Goal: Contribute content: Add original content to the website for others to see

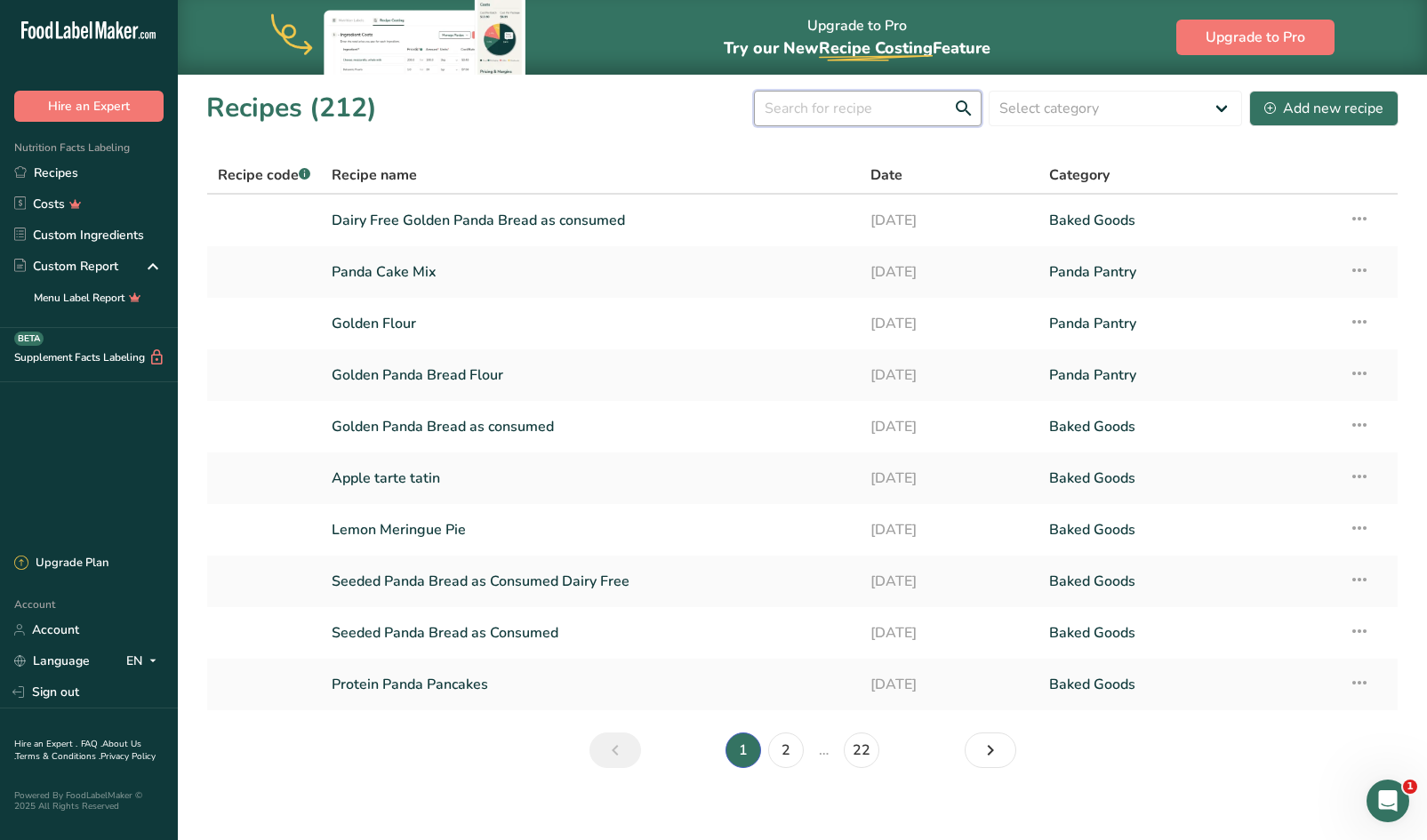
click at [802, 102] on input "text" at bounding box center [868, 108] width 228 height 35
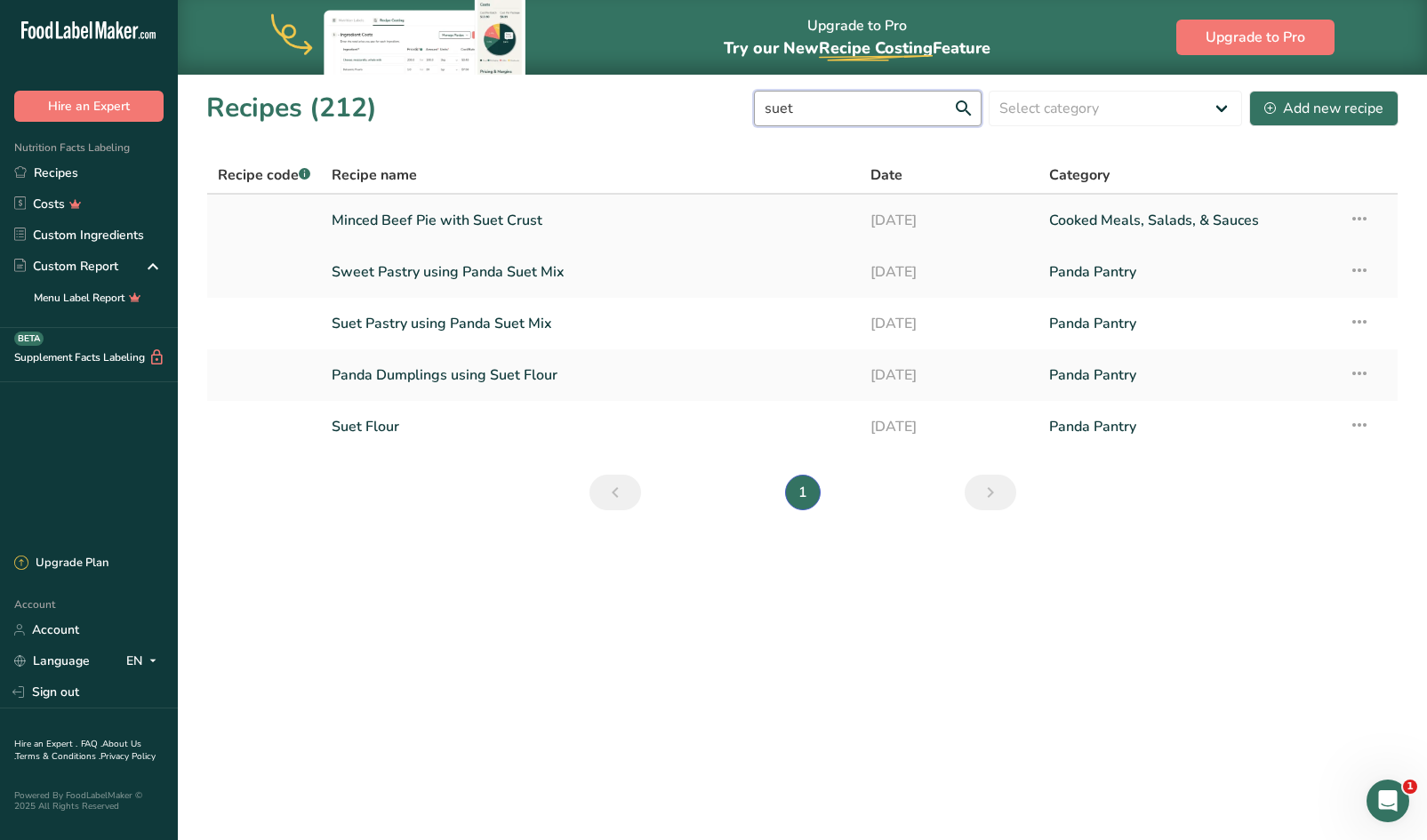
type input "suet"
click at [468, 209] on link "Minced Beef Pie with Suet Crust" at bounding box center [589, 220] width 516 height 37
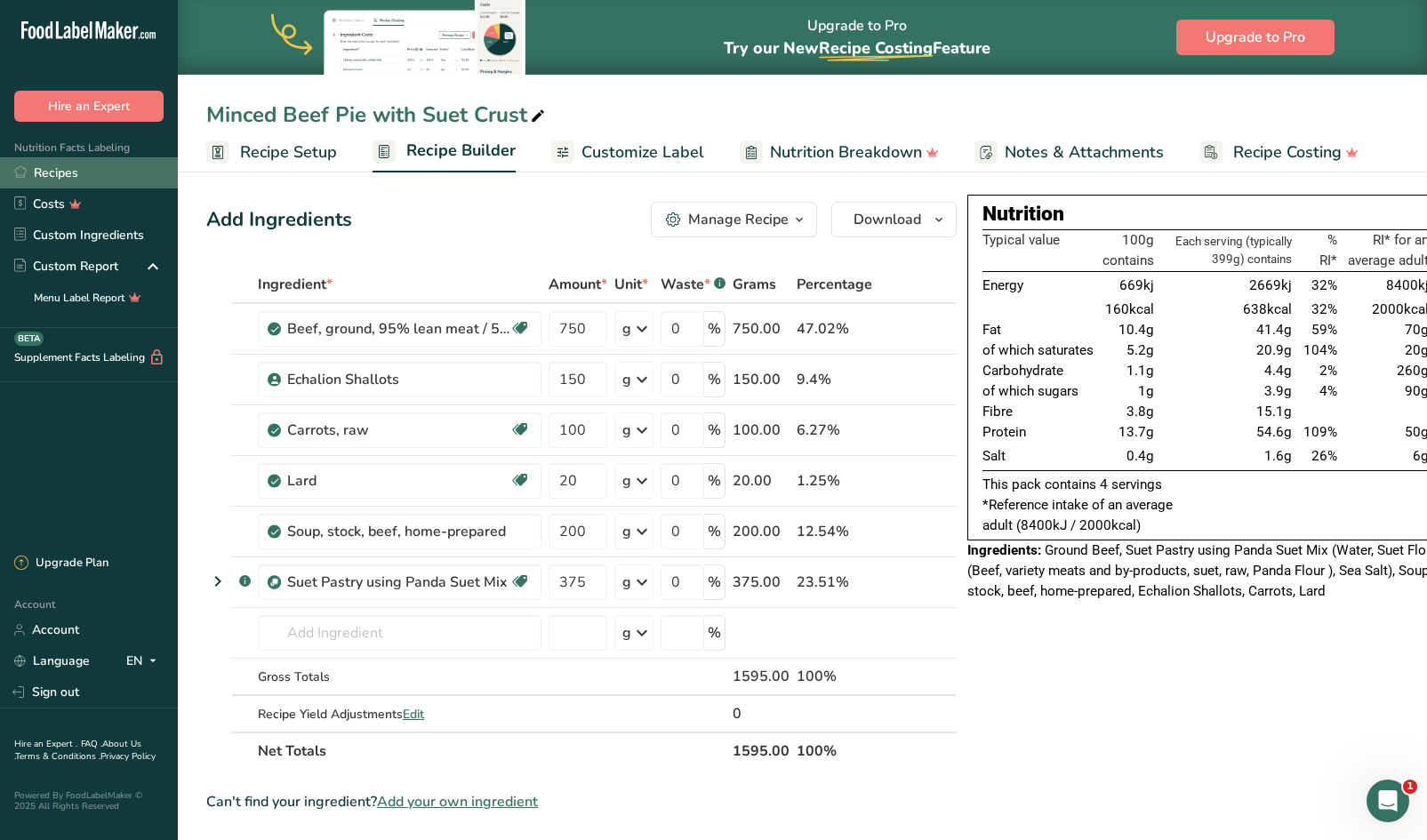
click at [59, 180] on link "Recipes" at bounding box center [89, 172] width 178 height 31
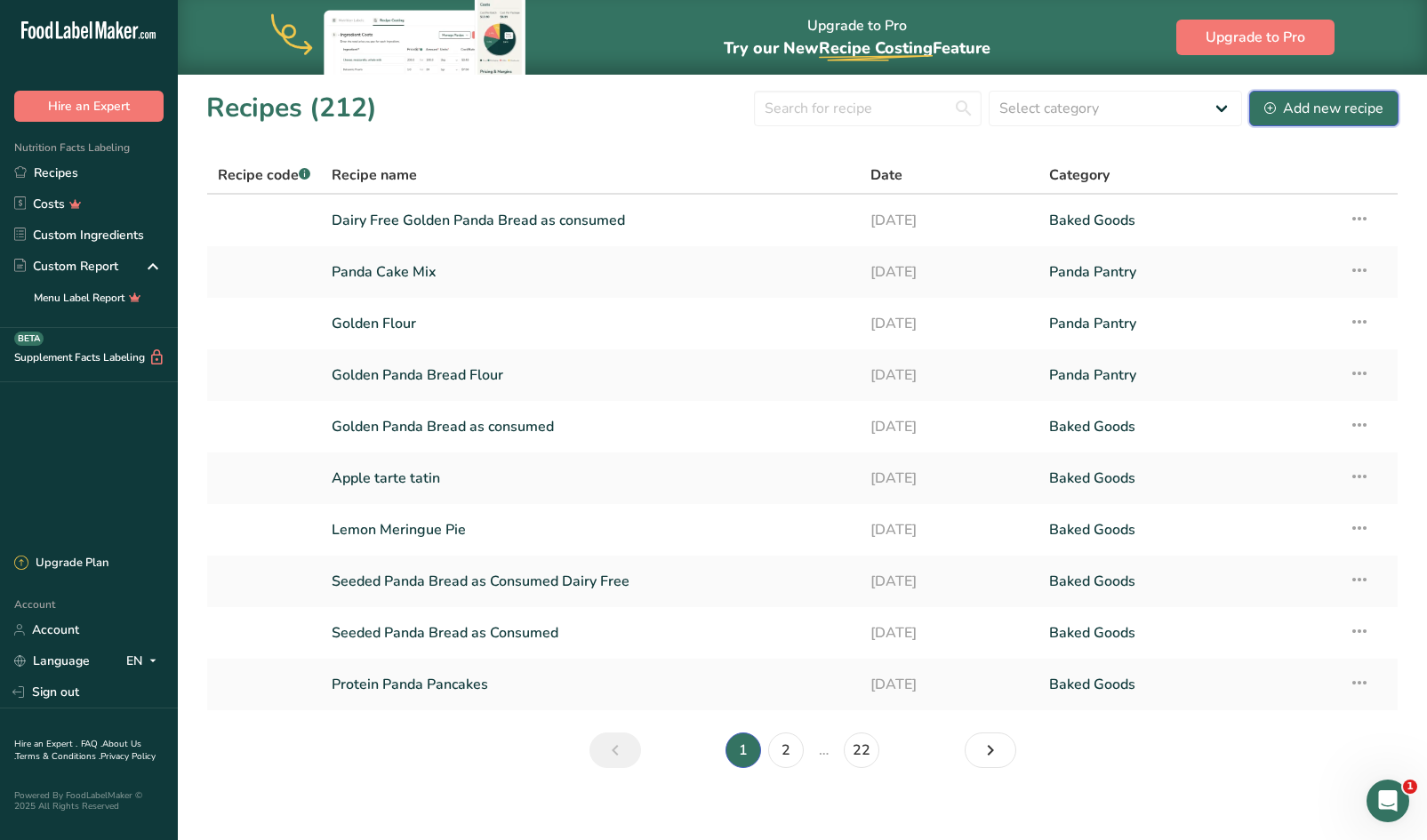
click at [1295, 114] on div "Add new recipe" at bounding box center [1324, 108] width 119 height 21
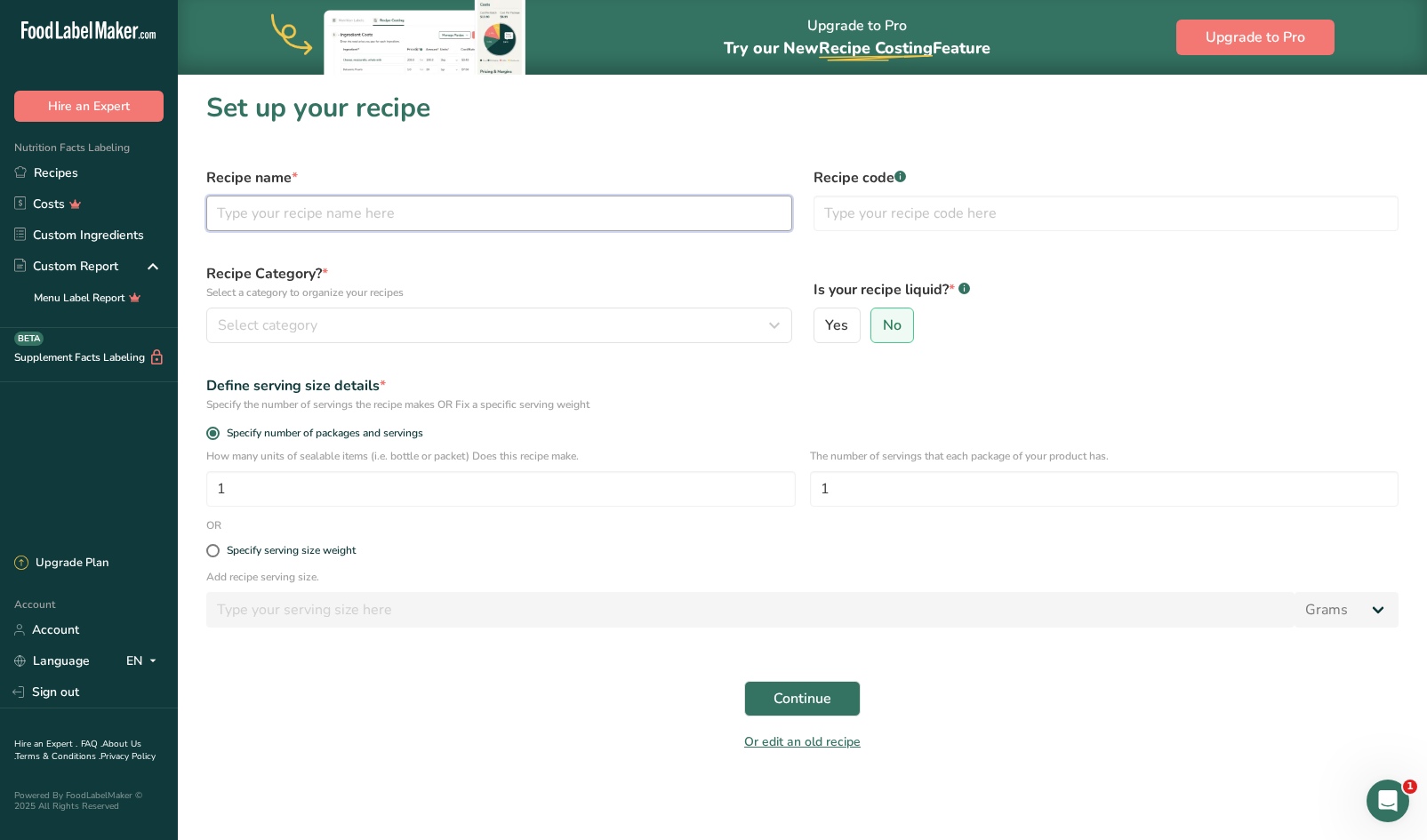
click at [475, 223] on input "text" at bounding box center [499, 213] width 586 height 35
type input "\"
type input "Suet Pastry"
click at [481, 324] on div "Select category" at bounding box center [493, 326] width 552 height 21
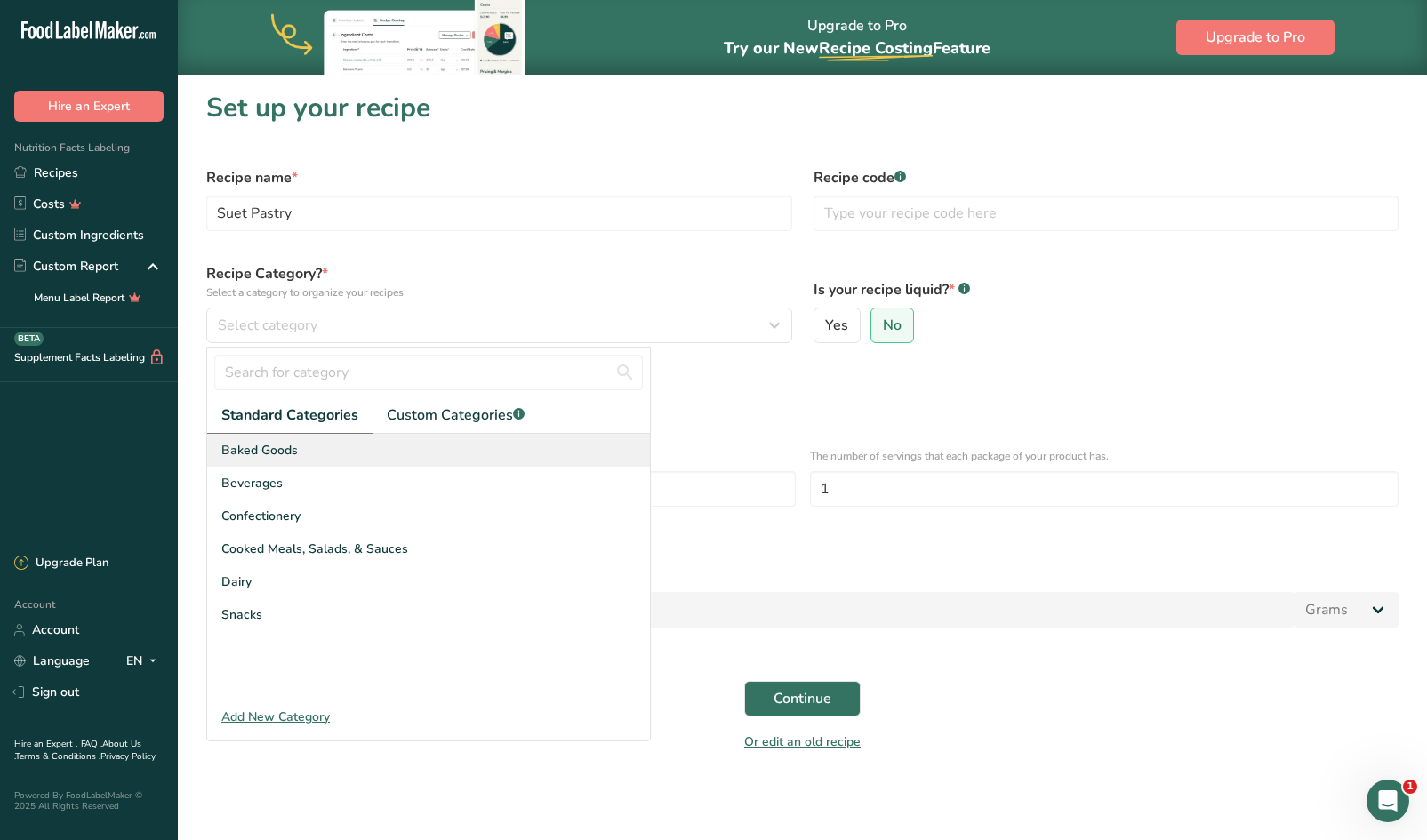
click at [359, 452] on div "Baked Goods" at bounding box center [428, 450] width 442 height 33
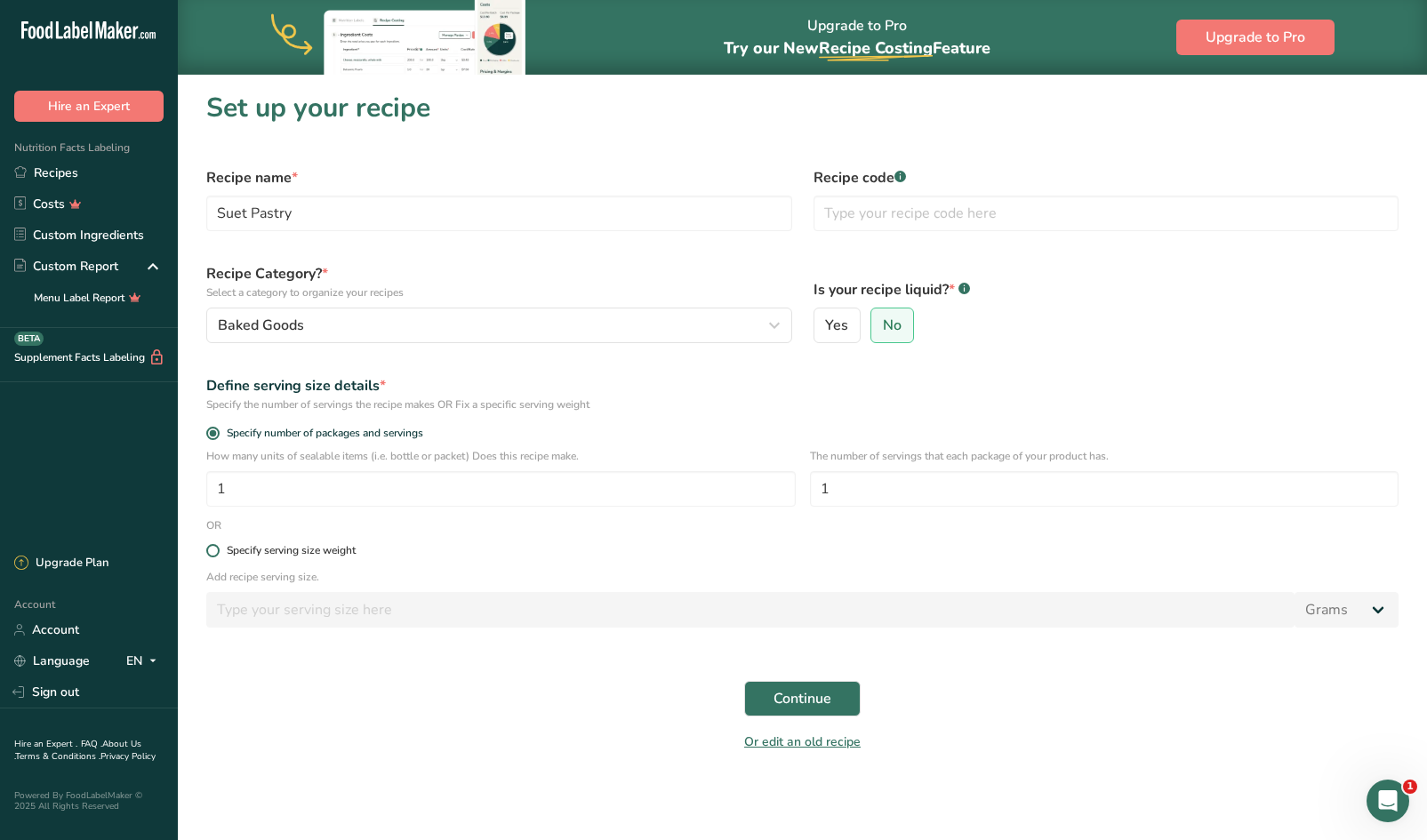
click at [214, 553] on span at bounding box center [213, 551] width 13 height 13
click at [214, 553] on input "Specify serving size weight" at bounding box center [212, 551] width 11 height 11
radio input "true"
radio input "false"
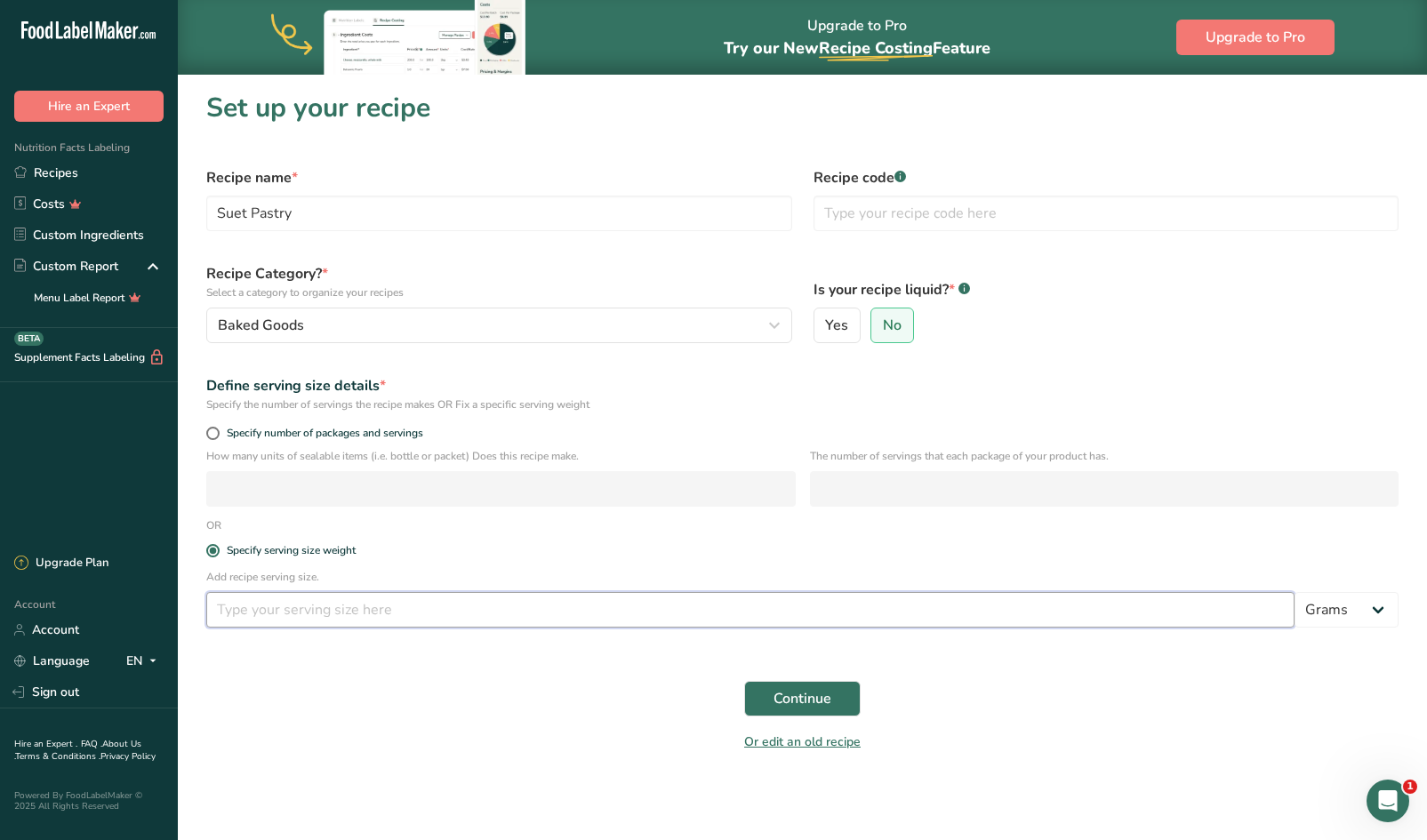
click at [254, 602] on input "number" at bounding box center [750, 609] width 1088 height 35
type input "100"
click at [809, 706] on span "Continue" at bounding box center [803, 698] width 57 height 21
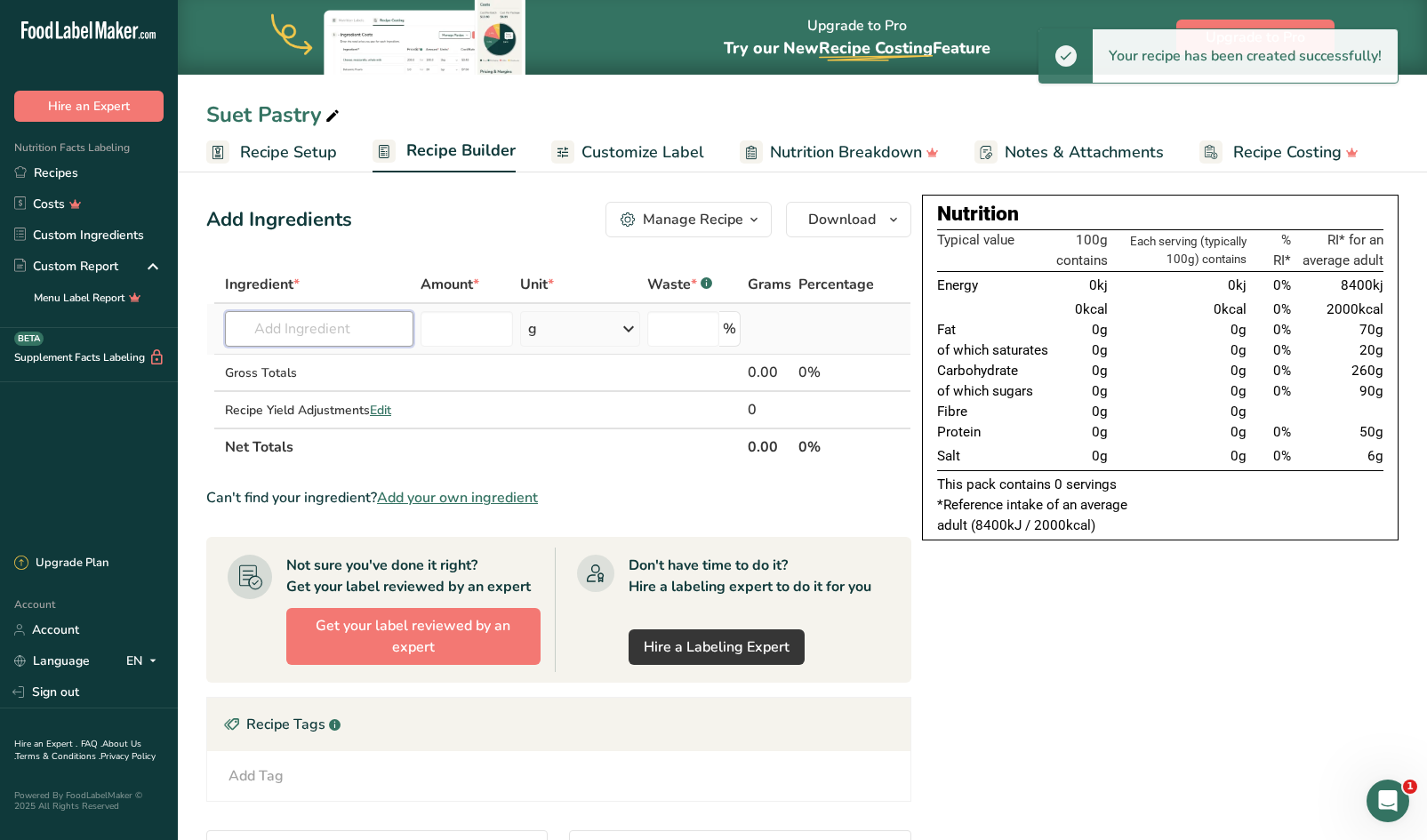
click at [361, 331] on input "text" at bounding box center [319, 329] width 189 height 35
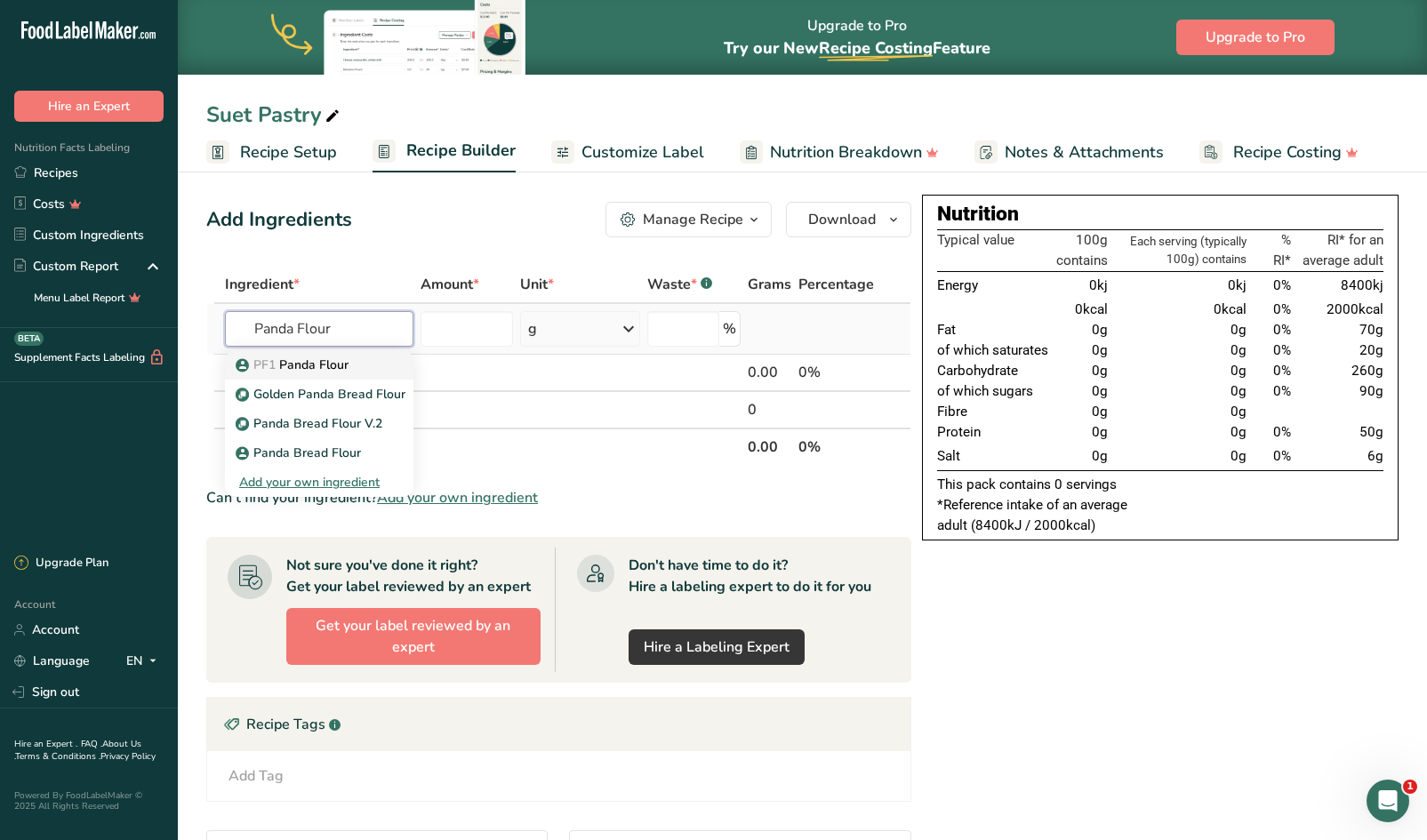
type input "Panda Flour"
click at [312, 376] on link "PF1 Panda Flour" at bounding box center [319, 365] width 189 height 30
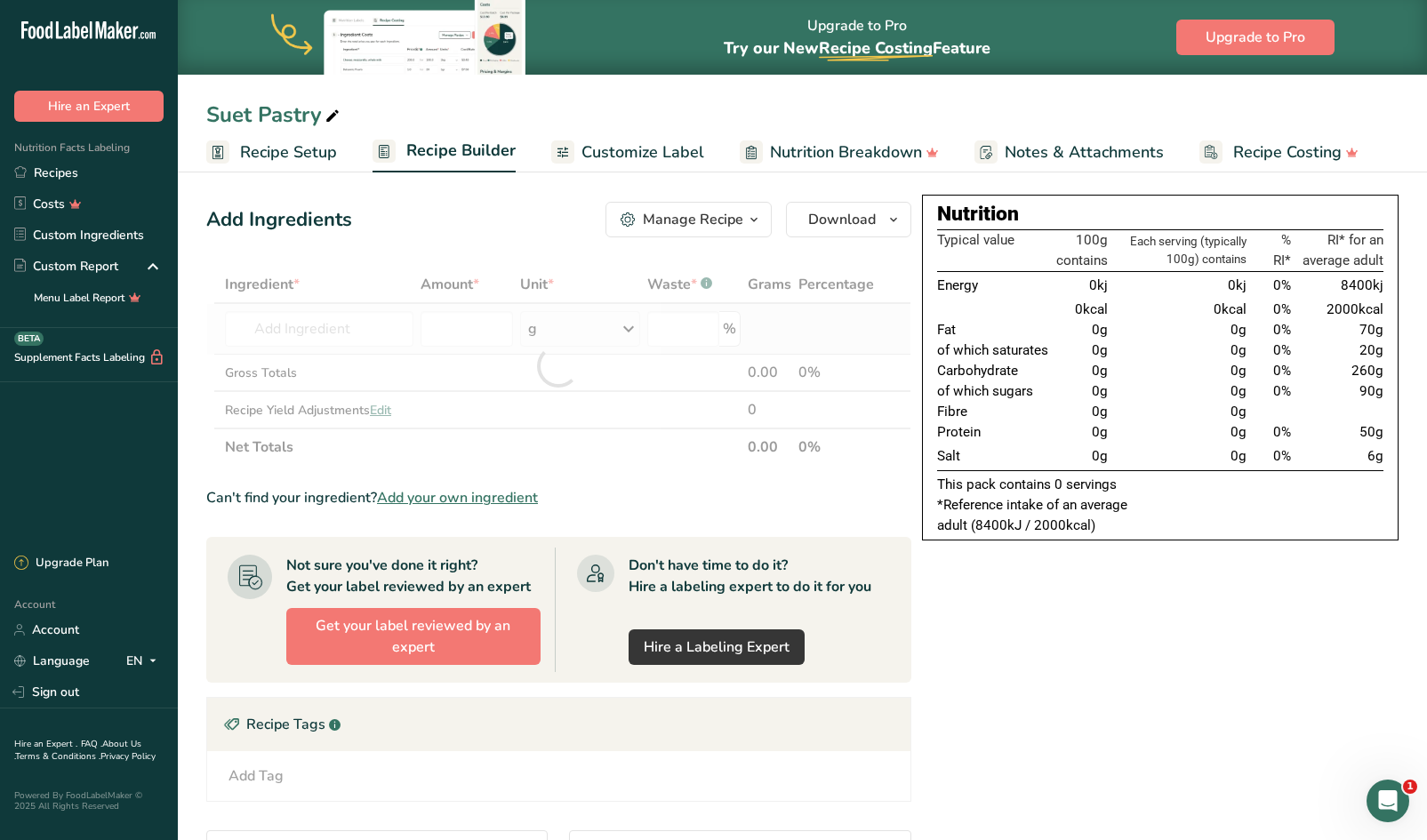
type input "Panda Flour"
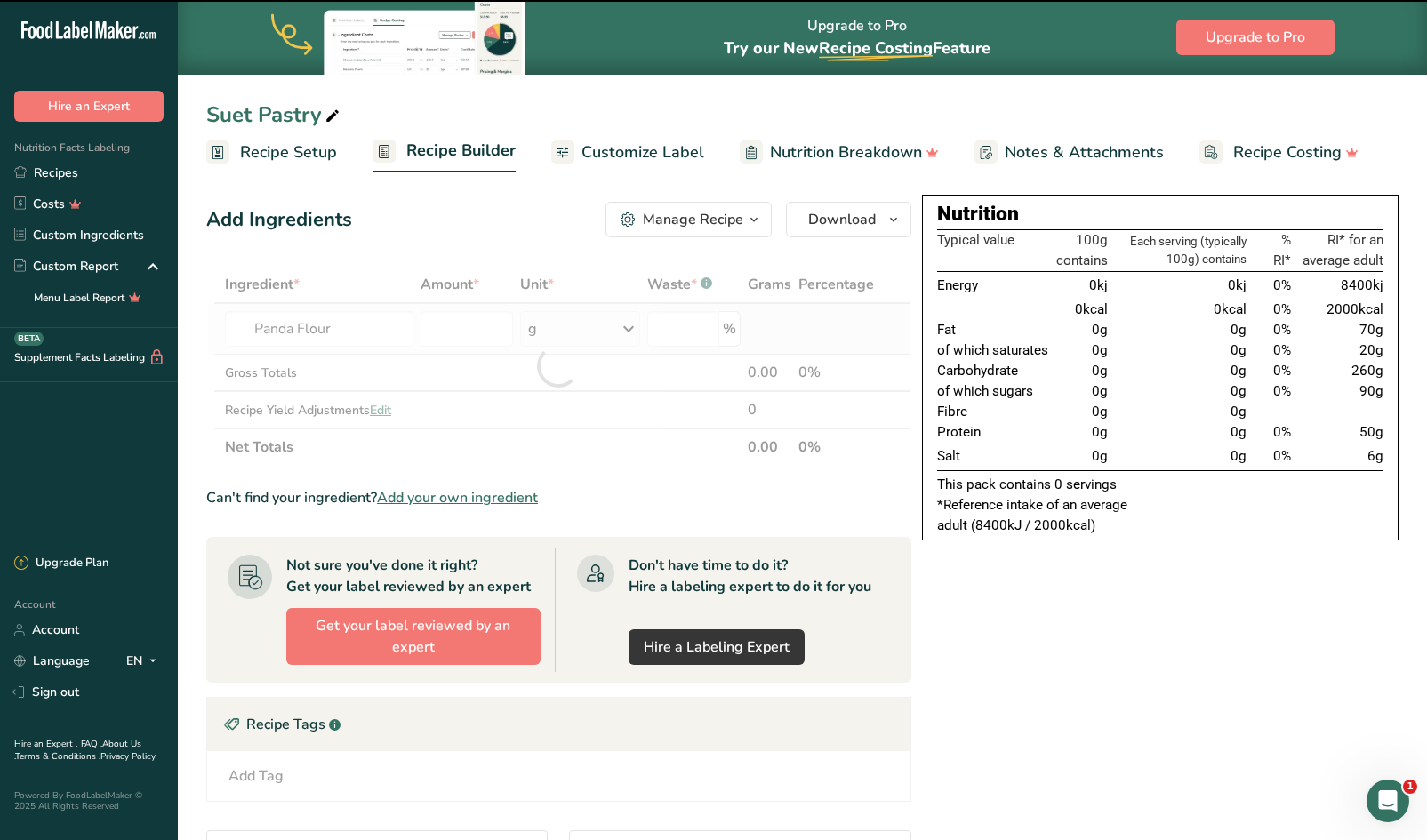
type input "0"
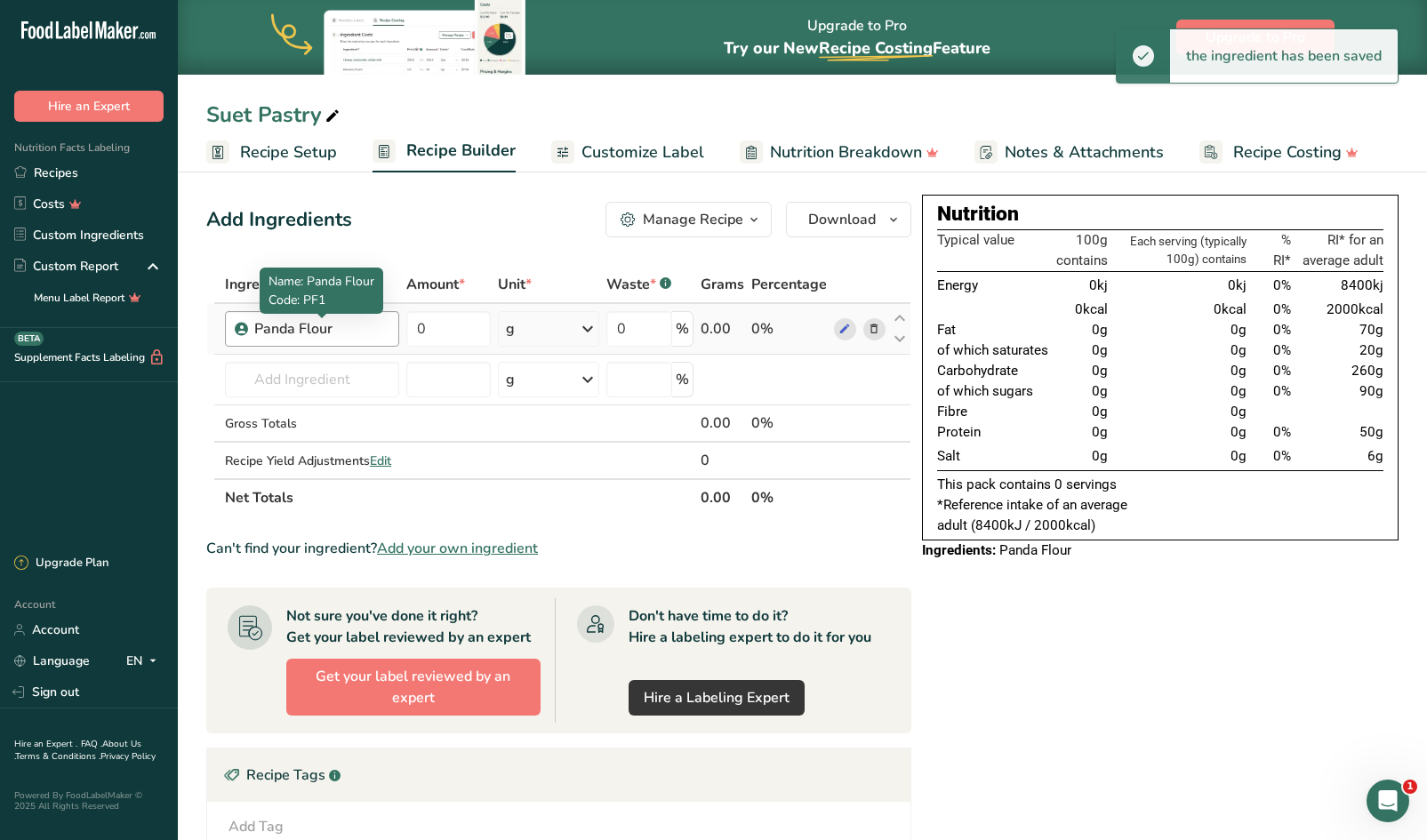
click at [360, 328] on div "Panda Flour" at bounding box center [321, 329] width 134 height 21
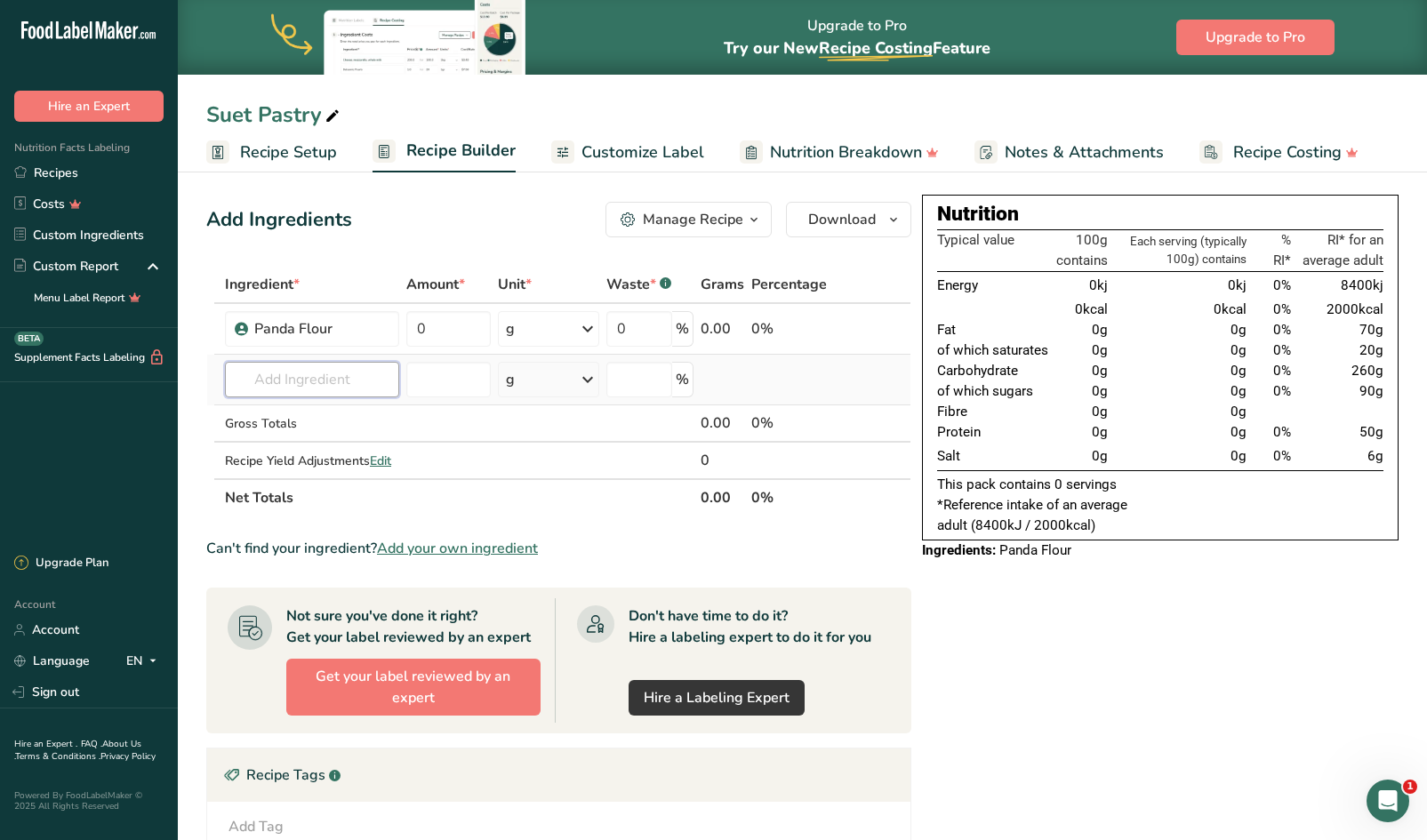
click at [371, 376] on input "text" at bounding box center [312, 379] width 174 height 35
type input "P20"
click at [272, 478] on p "P2025" at bounding box center [264, 473] width 51 height 18
type input "P2025"
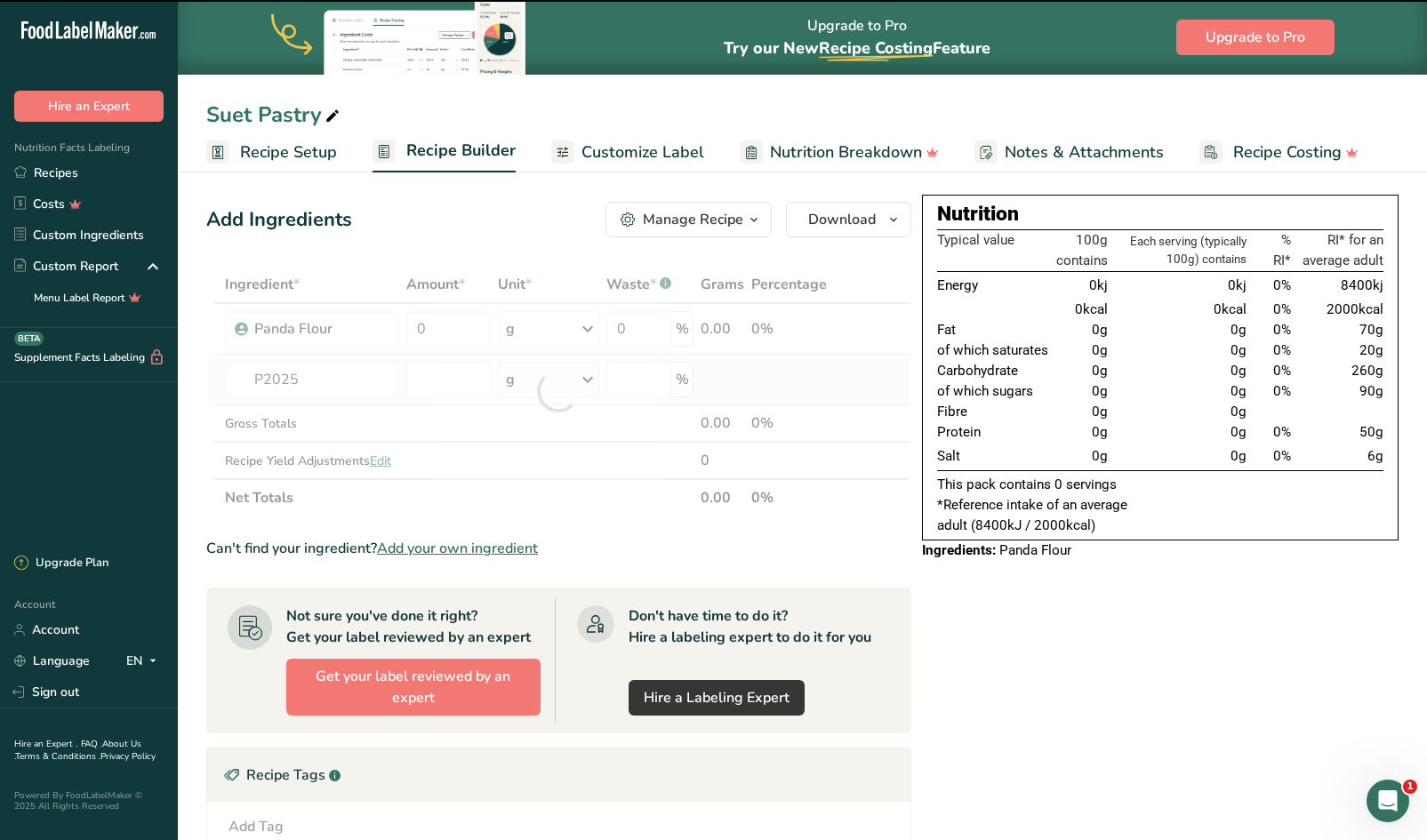
type input "0"
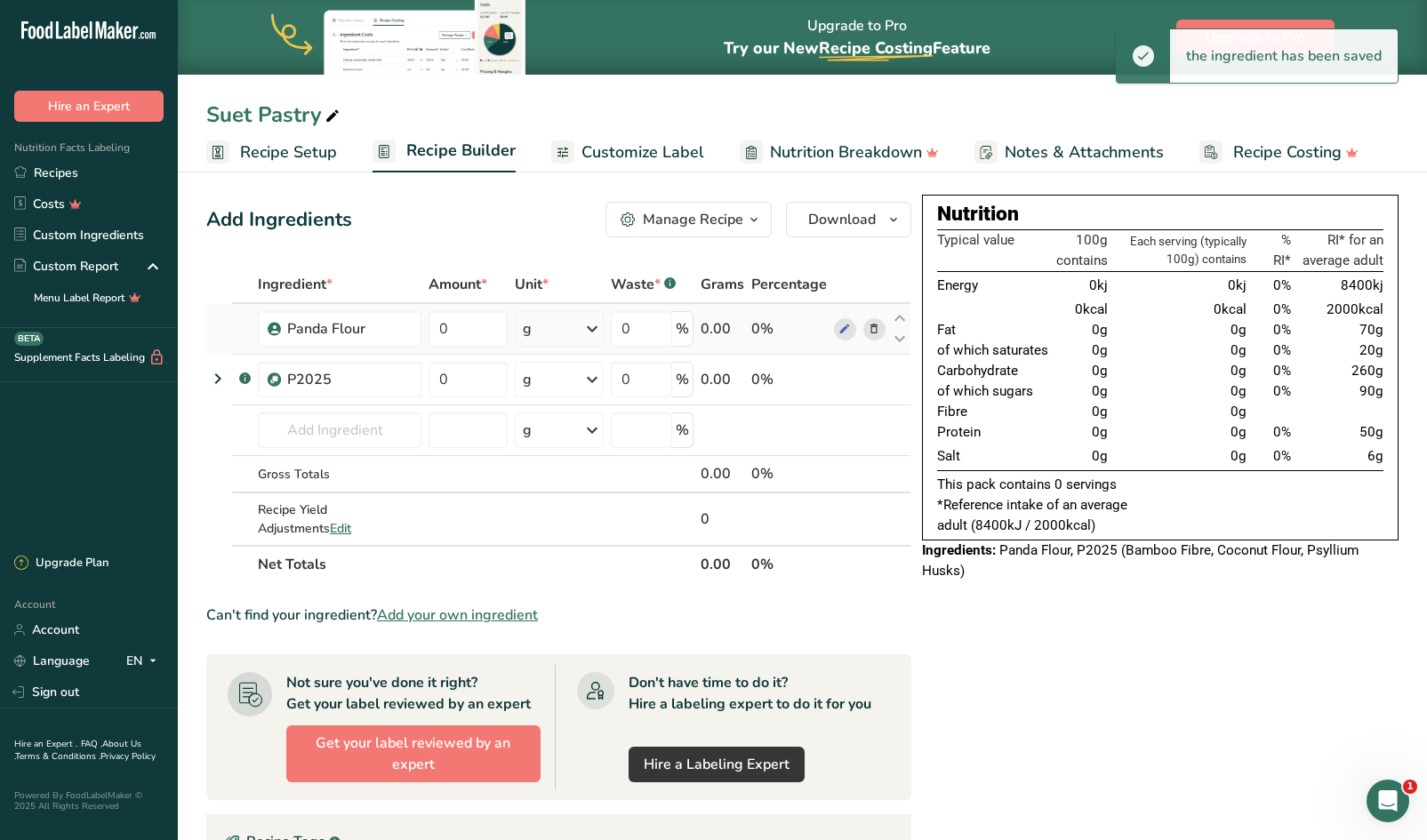
click at [873, 325] on icon at bounding box center [873, 329] width 12 height 18
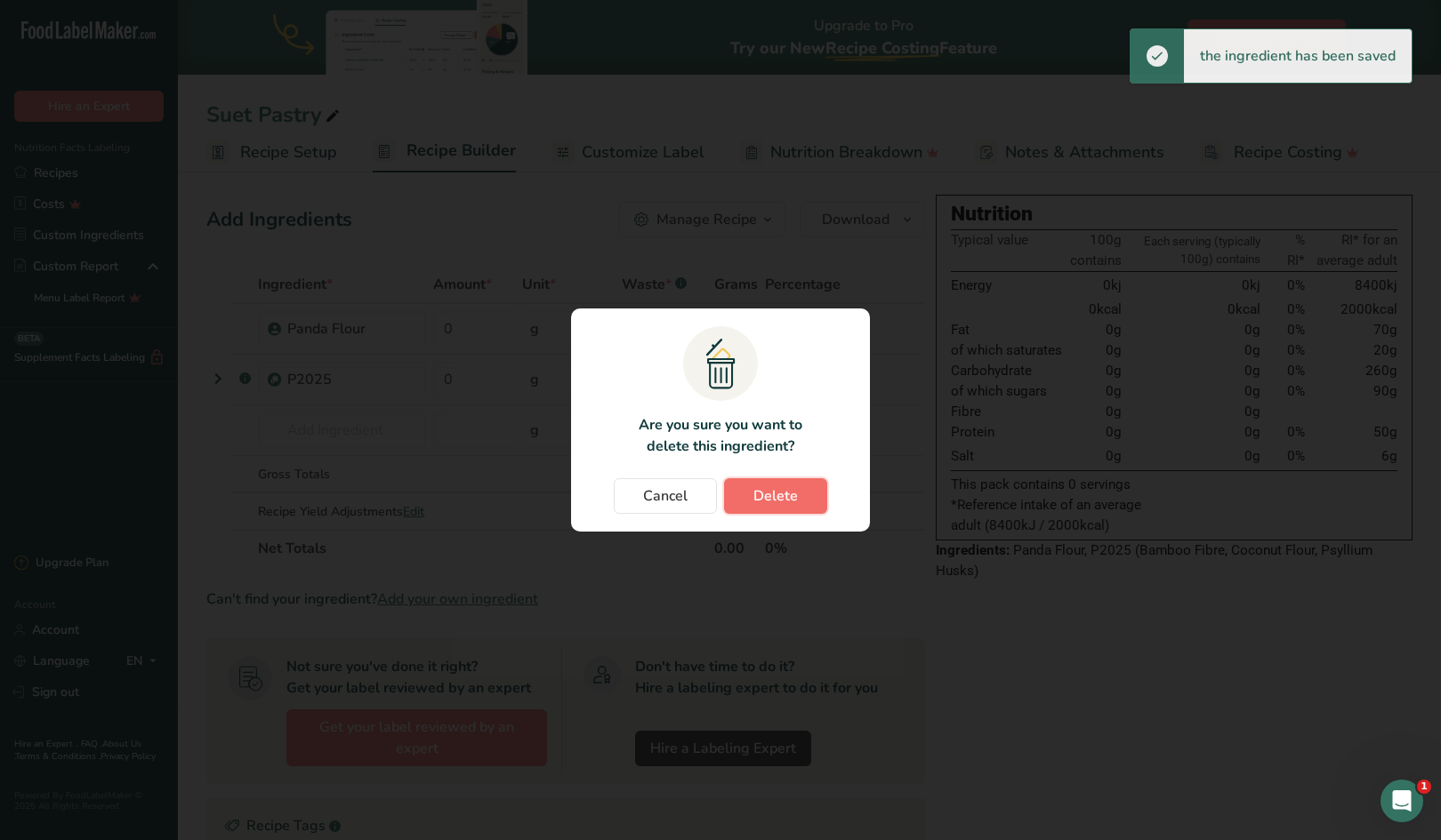
click at [783, 500] on span "Delete" at bounding box center [775, 496] width 44 height 21
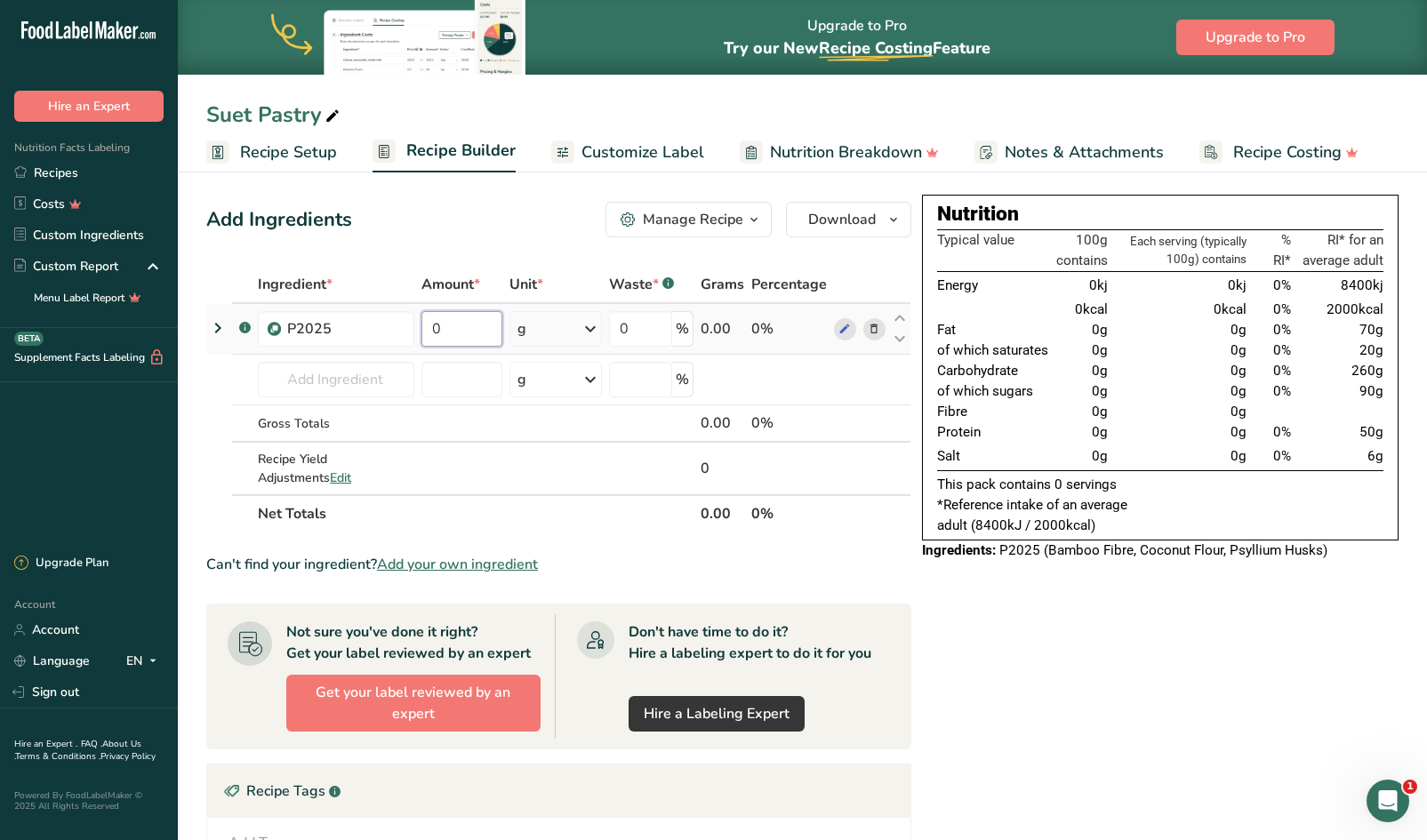
click at [464, 334] on input "0" at bounding box center [462, 329] width 80 height 35
type input "85"
click at [336, 377] on div "Ingredient * Amount * Unit * Waste * .a-a{fill:#347362;}.b-a{fill:#fff;} Grams …" at bounding box center [558, 399] width 705 height 266
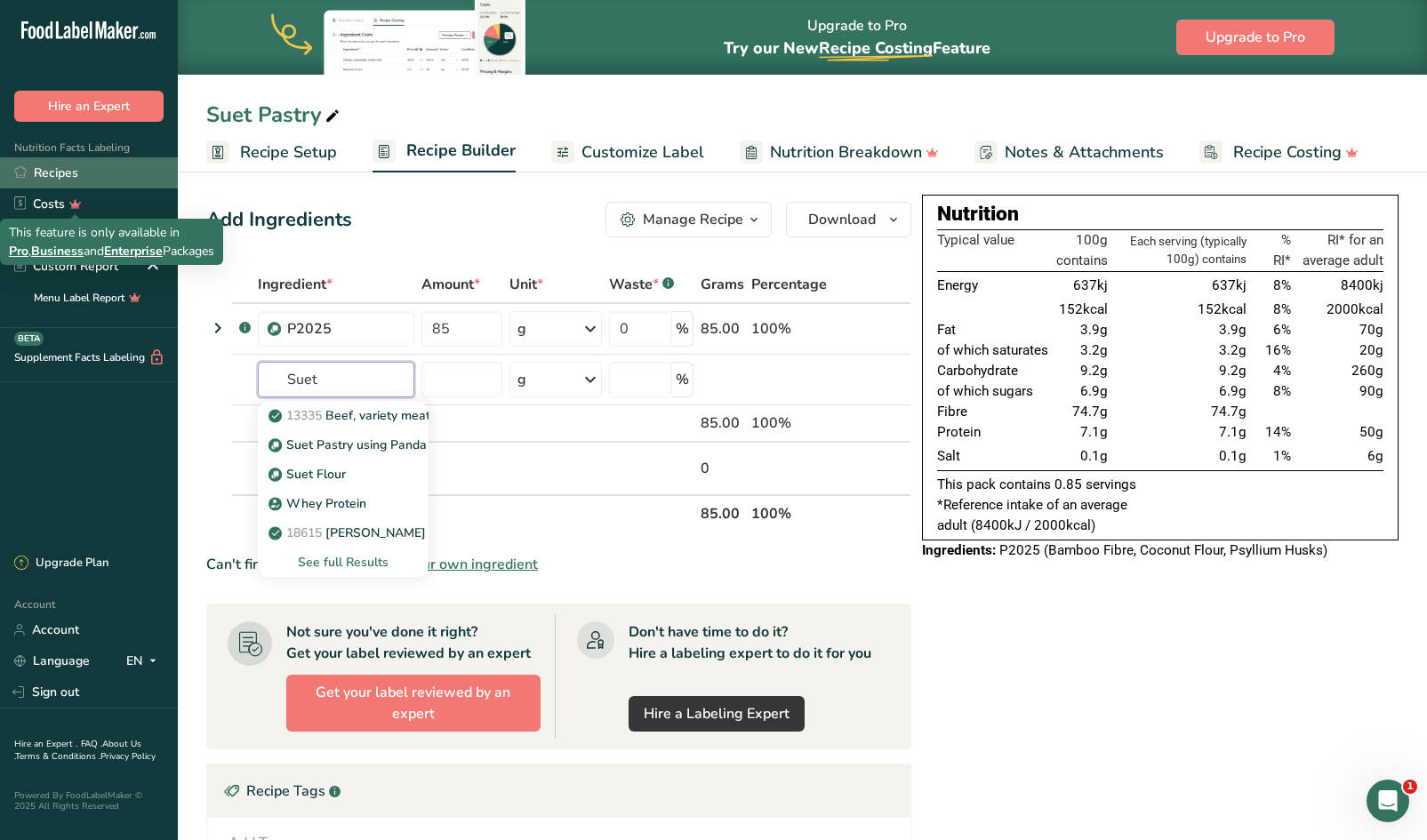
type input "Suet"
click at [60, 171] on link "Recipes" at bounding box center [89, 172] width 178 height 31
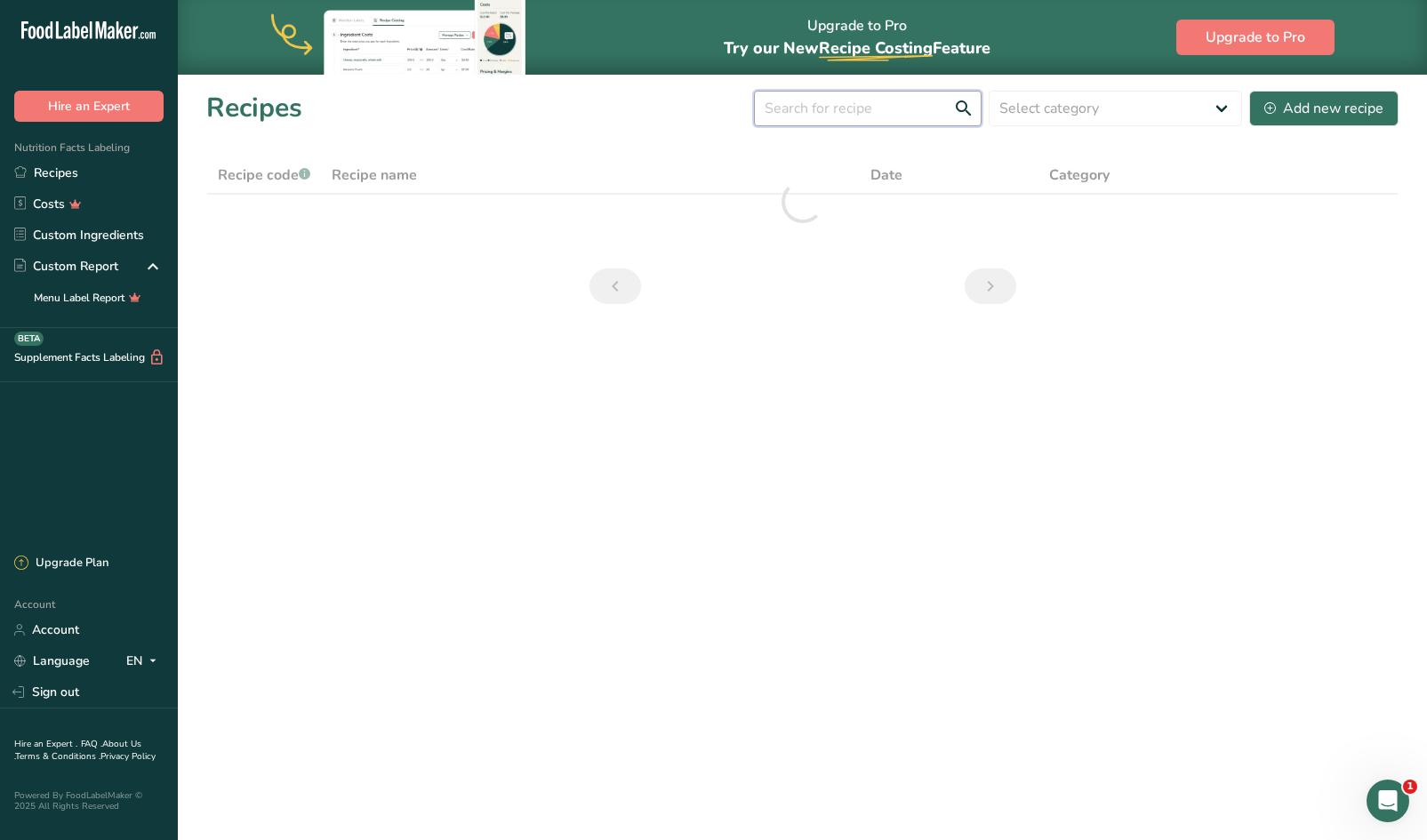
click at [854, 104] on input "text" at bounding box center [868, 108] width 228 height 35
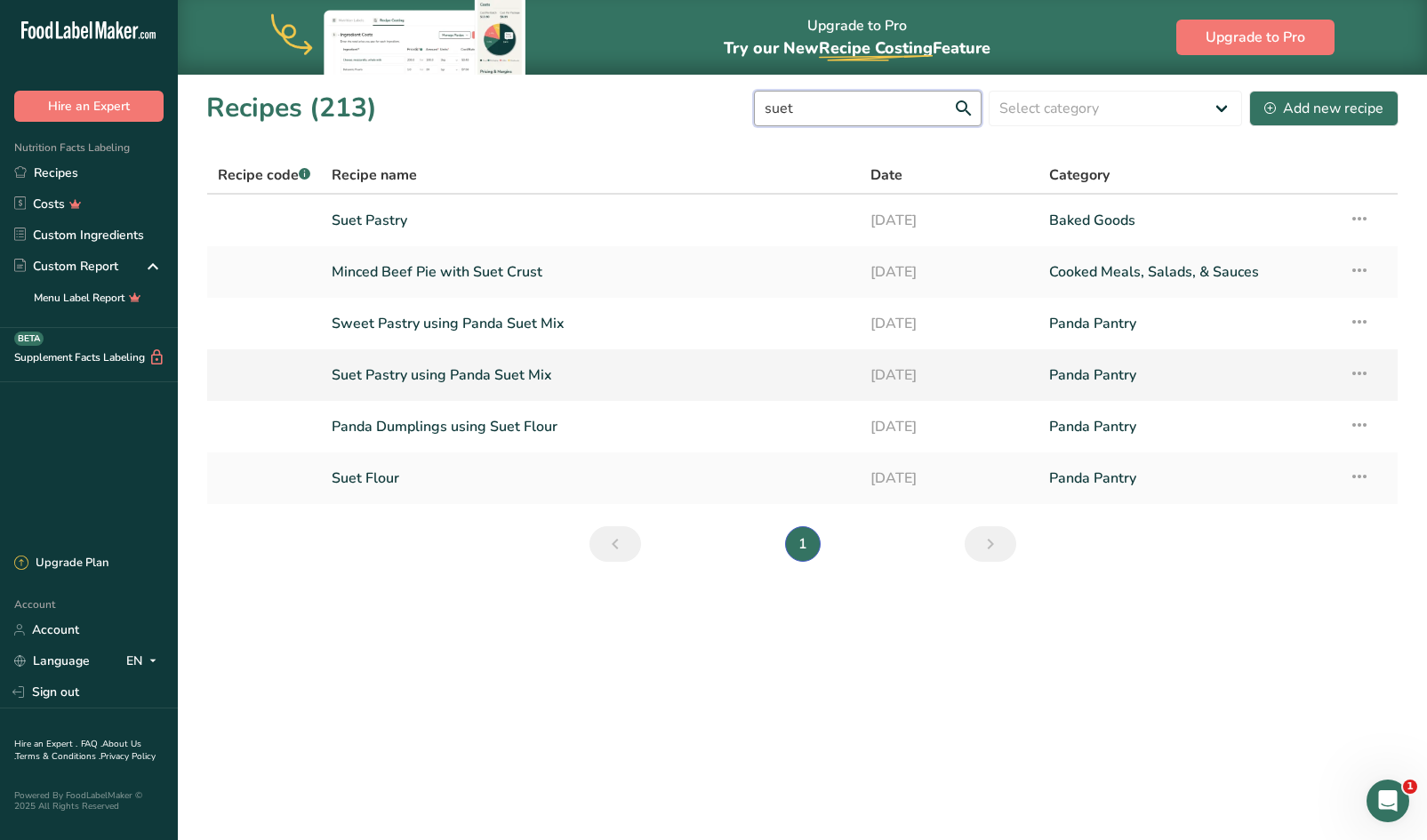
type input "suet"
click at [394, 374] on link "Suet Pastry using Panda Suet Mix" at bounding box center [589, 375] width 516 height 37
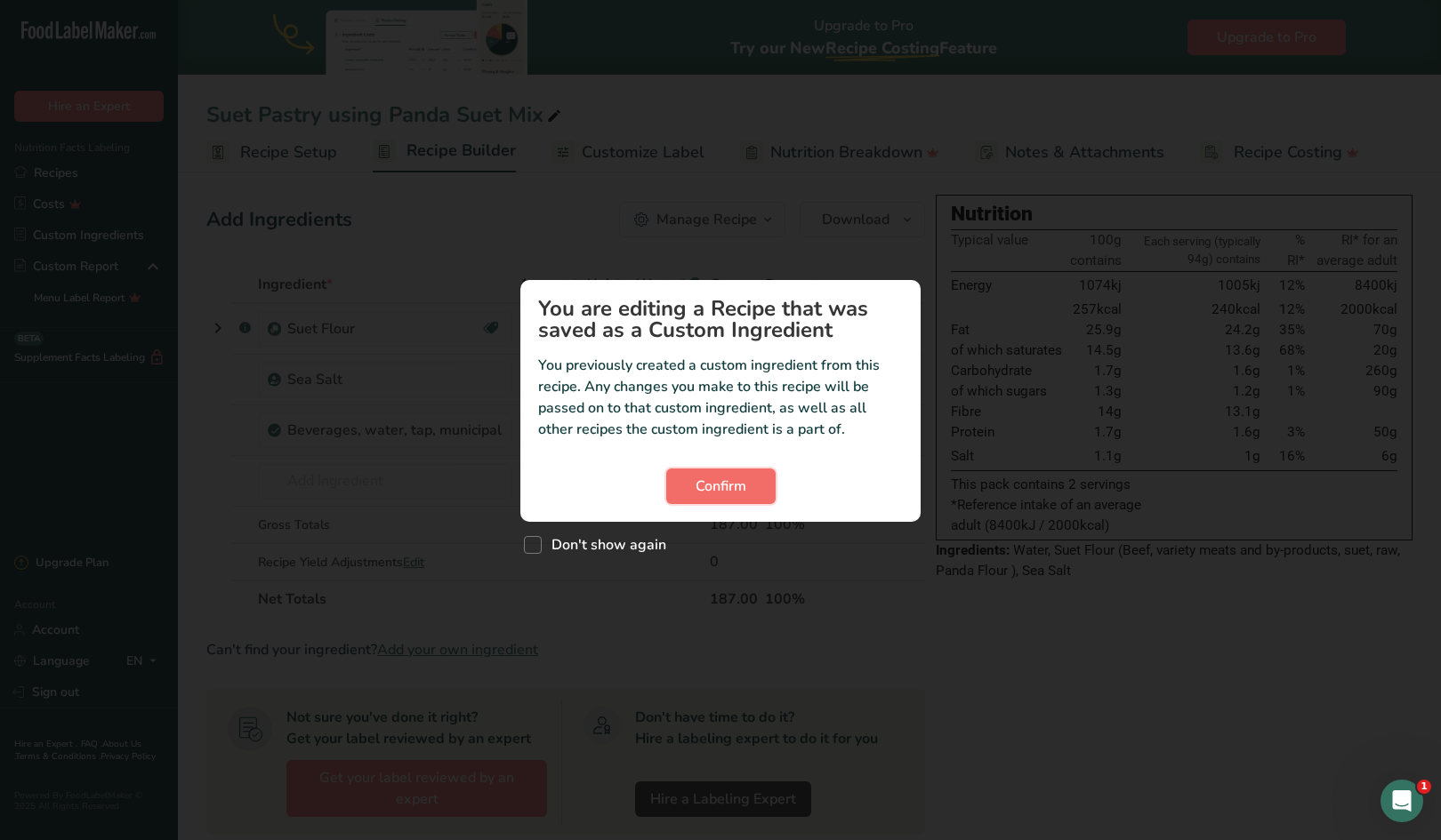
click at [725, 492] on span "Confirm" at bounding box center [720, 487] width 51 height 21
